Goal: Task Accomplishment & Management: Manage account settings

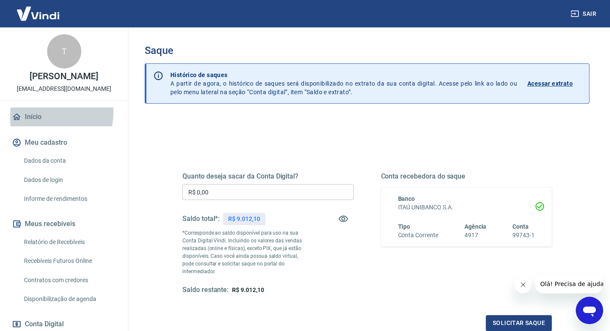
click at [43, 112] on link "Início" at bounding box center [63, 116] width 107 height 19
